Goal: Task Accomplishment & Management: Manage account settings

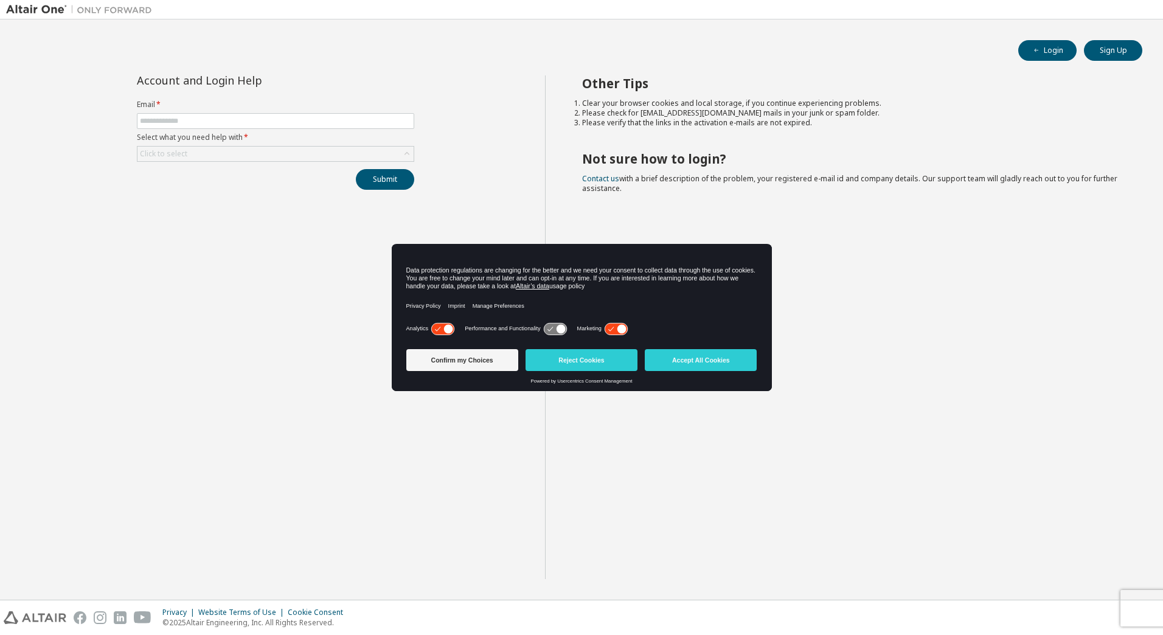
click at [920, 357] on div "Other Tips Clear your browser cookies and local storage, if you continue experi…" at bounding box center [851, 327] width 613 height 504
click at [717, 366] on button "Accept All Cookies" at bounding box center [701, 360] width 112 height 22
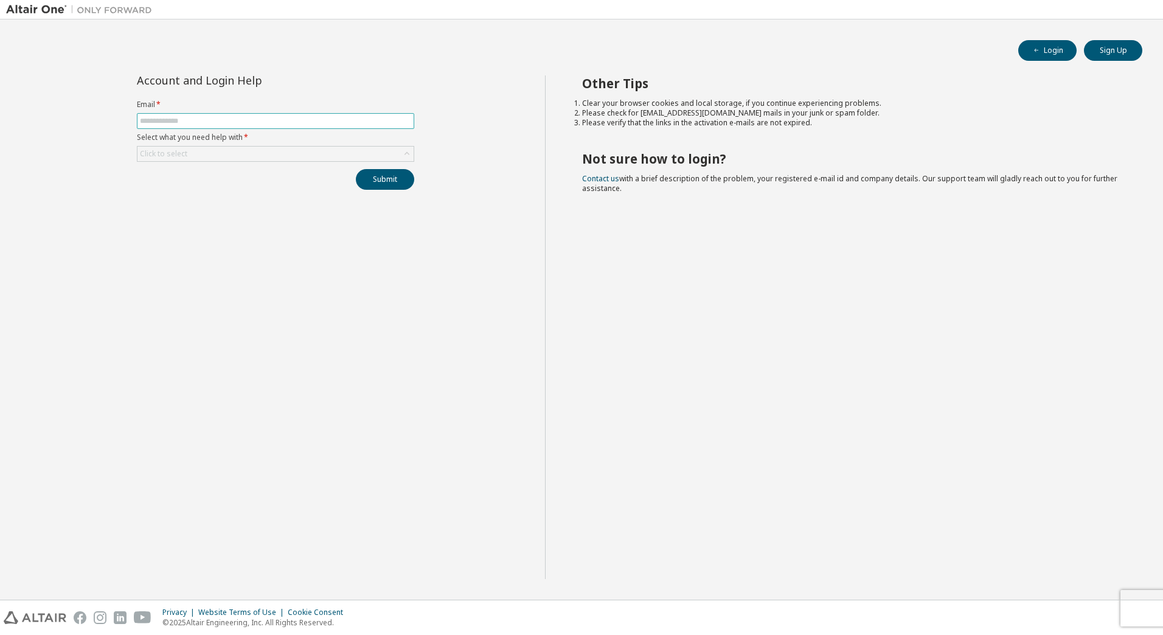
click at [197, 117] on input "text" at bounding box center [275, 121] width 271 height 10
type input "**********"
click at [197, 159] on div "Click to select" at bounding box center [276, 154] width 276 height 15
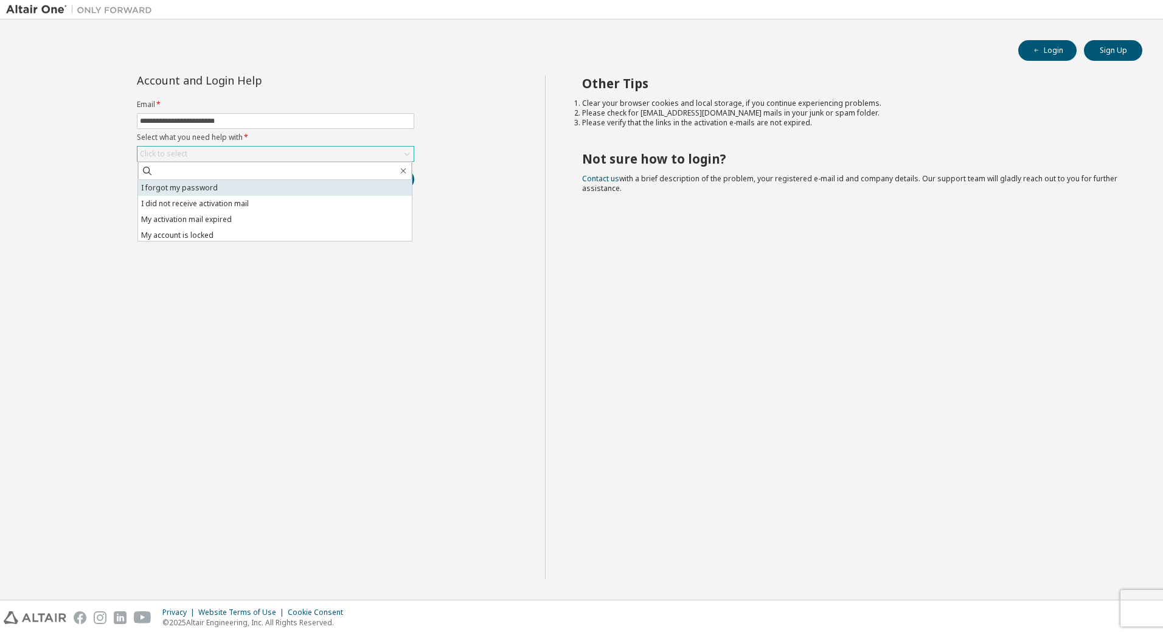
click at [211, 190] on li "I forgot my password" at bounding box center [275, 188] width 274 height 16
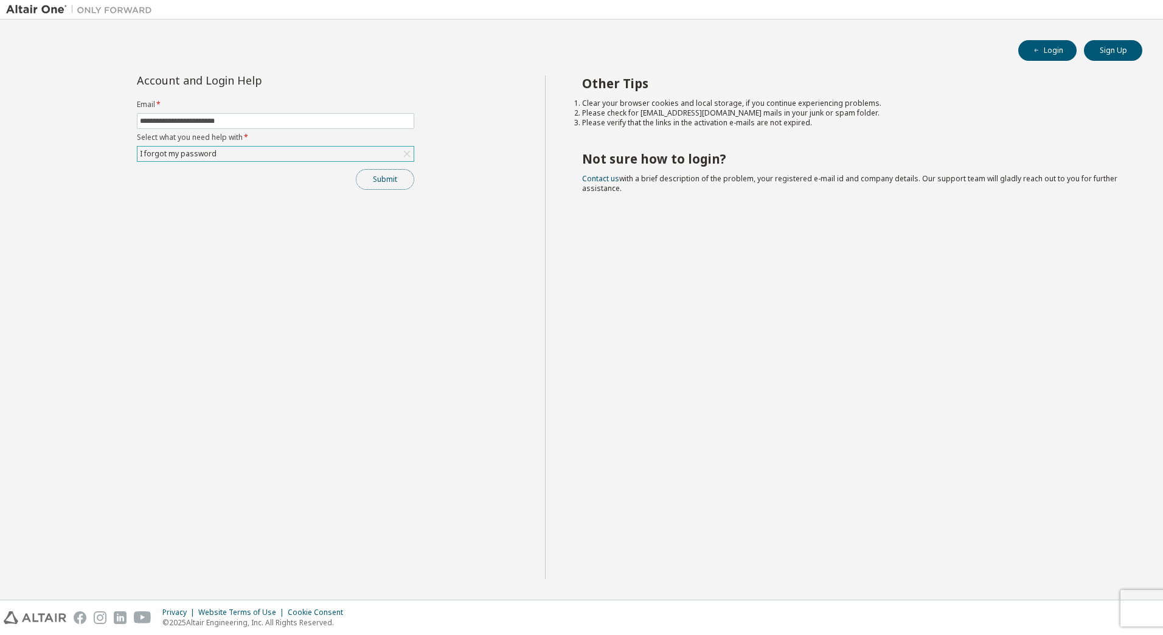
click at [382, 184] on button "Submit" at bounding box center [385, 179] width 58 height 21
